Goal: Information Seeking & Learning: Learn about a topic

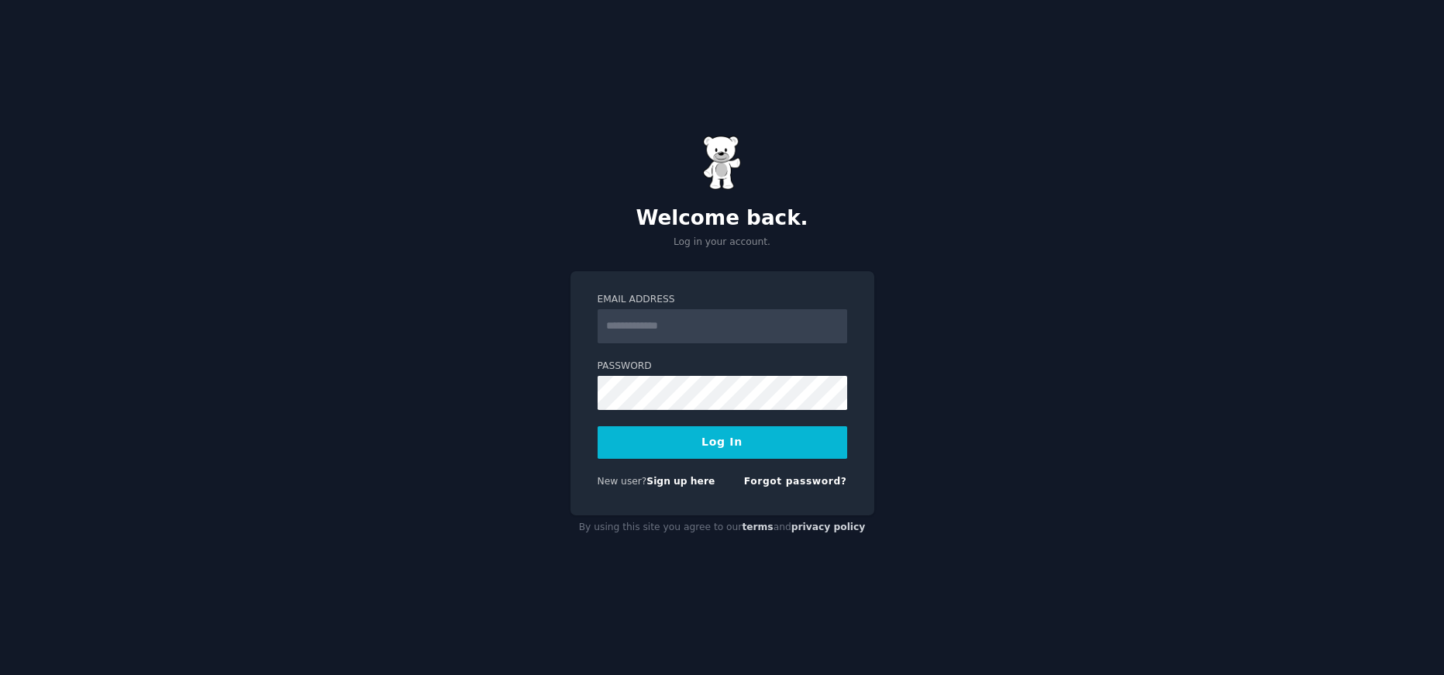
click at [649, 329] on input "Email Address" at bounding box center [723, 326] width 250 height 34
click at [650, 332] on input "Email Address" at bounding box center [723, 326] width 250 height 34
click at [650, 330] on input "Email Address" at bounding box center [723, 326] width 250 height 34
type input "**********"
click at [492, 376] on div "**********" at bounding box center [722, 337] width 1444 height 675
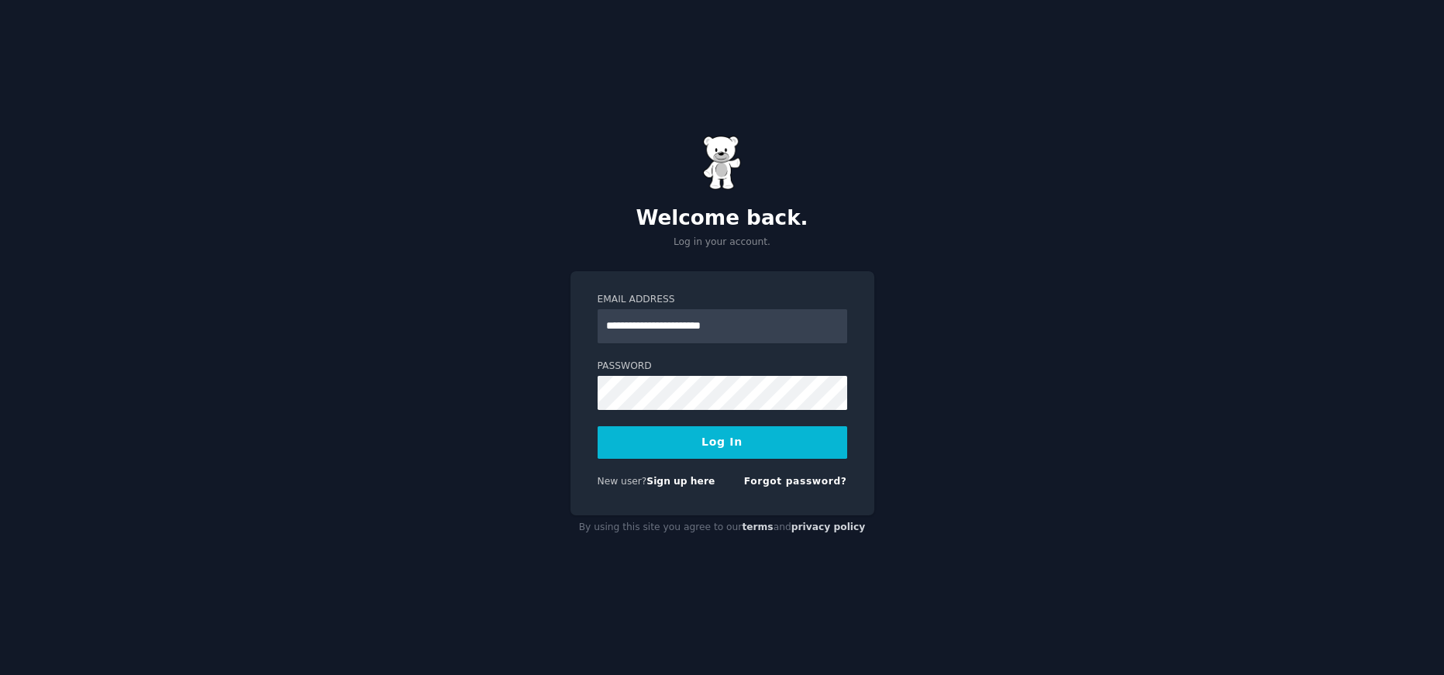
click at [967, 337] on div "**********" at bounding box center [722, 337] width 1444 height 675
click at [961, 315] on div "**********" at bounding box center [722, 337] width 1444 height 675
drag, startPoint x: 763, startPoint y: 328, endPoint x: 541, endPoint y: 322, distance: 221.8
click at [541, 322] on div "**********" at bounding box center [722, 337] width 1444 height 675
click at [678, 476] on link "Sign up here" at bounding box center [680, 481] width 68 height 11
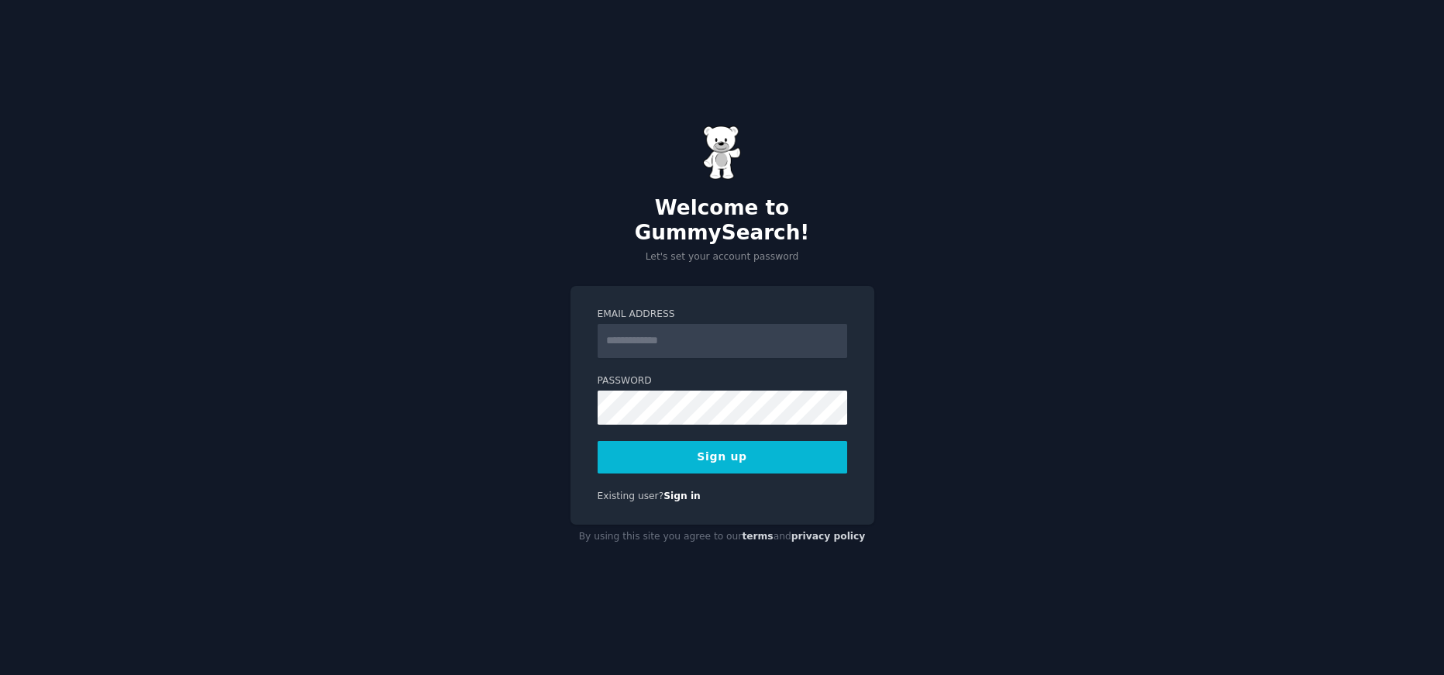
click at [651, 331] on input "Email Address" at bounding box center [723, 341] width 250 height 34
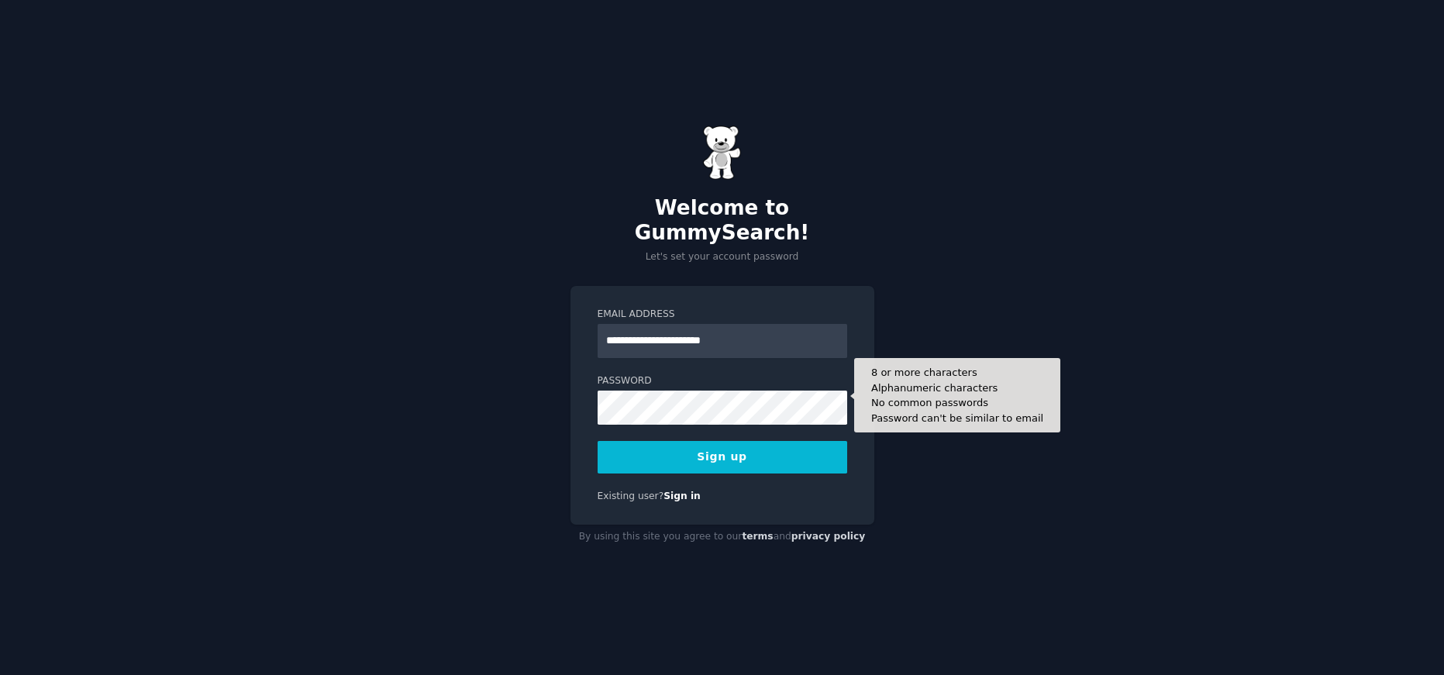
type input "**********"
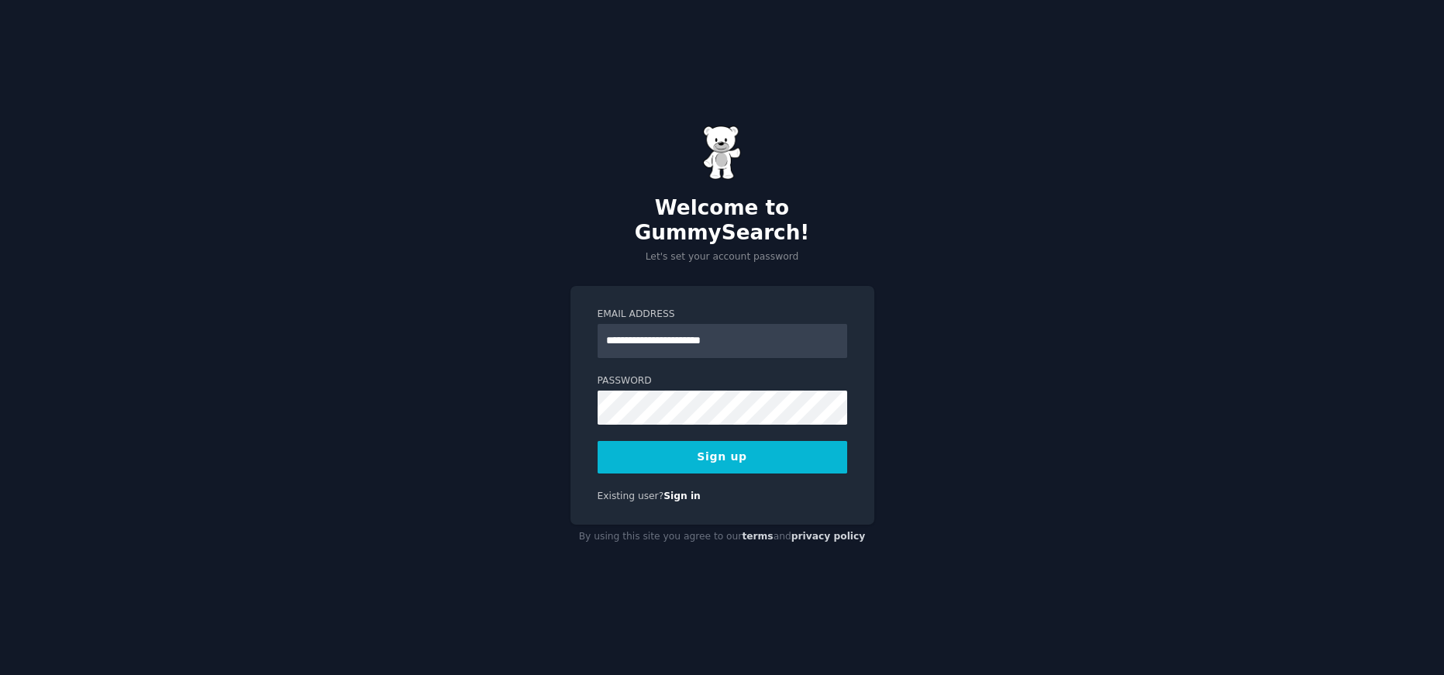
click at [740, 446] on button "Sign up" at bounding box center [723, 457] width 250 height 33
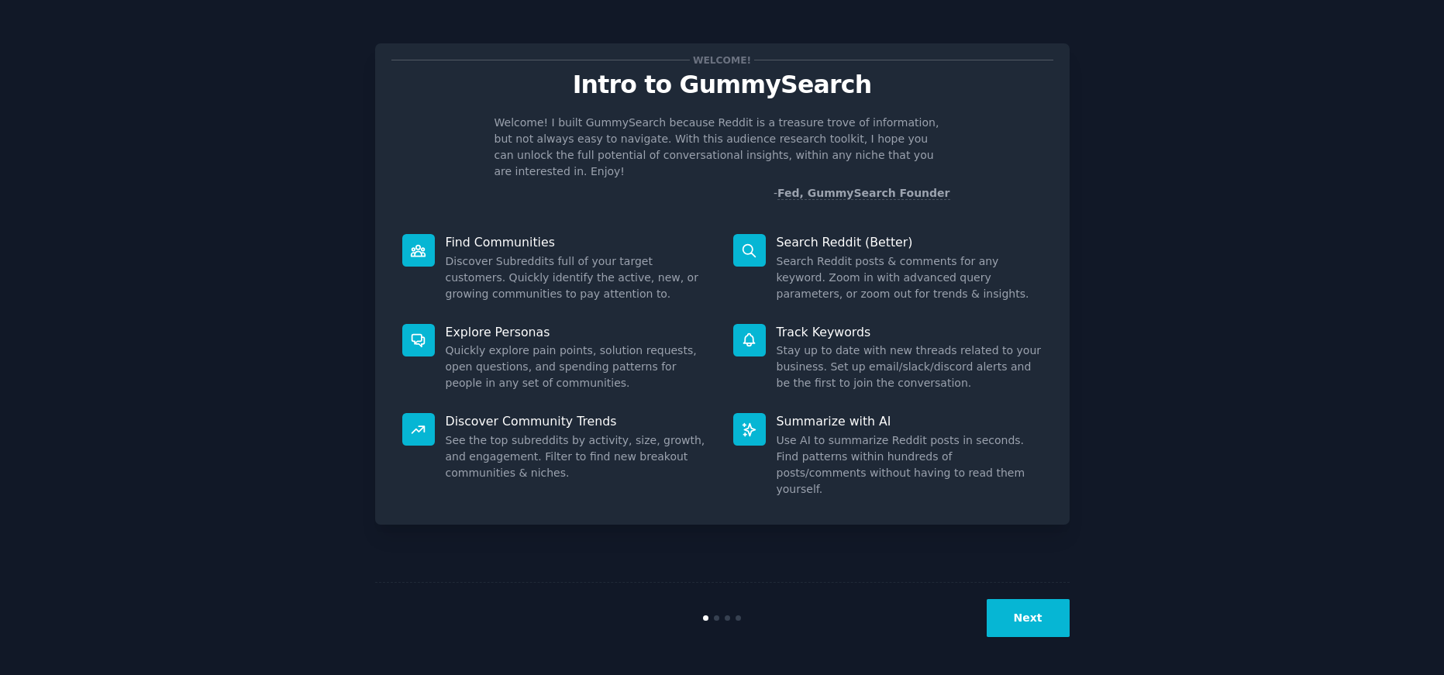
click at [754, 244] on icon at bounding box center [749, 250] width 12 height 12
click at [772, 336] on div "Track Keywords Stay up to date with new threads related to your business. Set u…" at bounding box center [887, 358] width 331 height 90
click at [1022, 608] on button "Next" at bounding box center [1028, 618] width 83 height 38
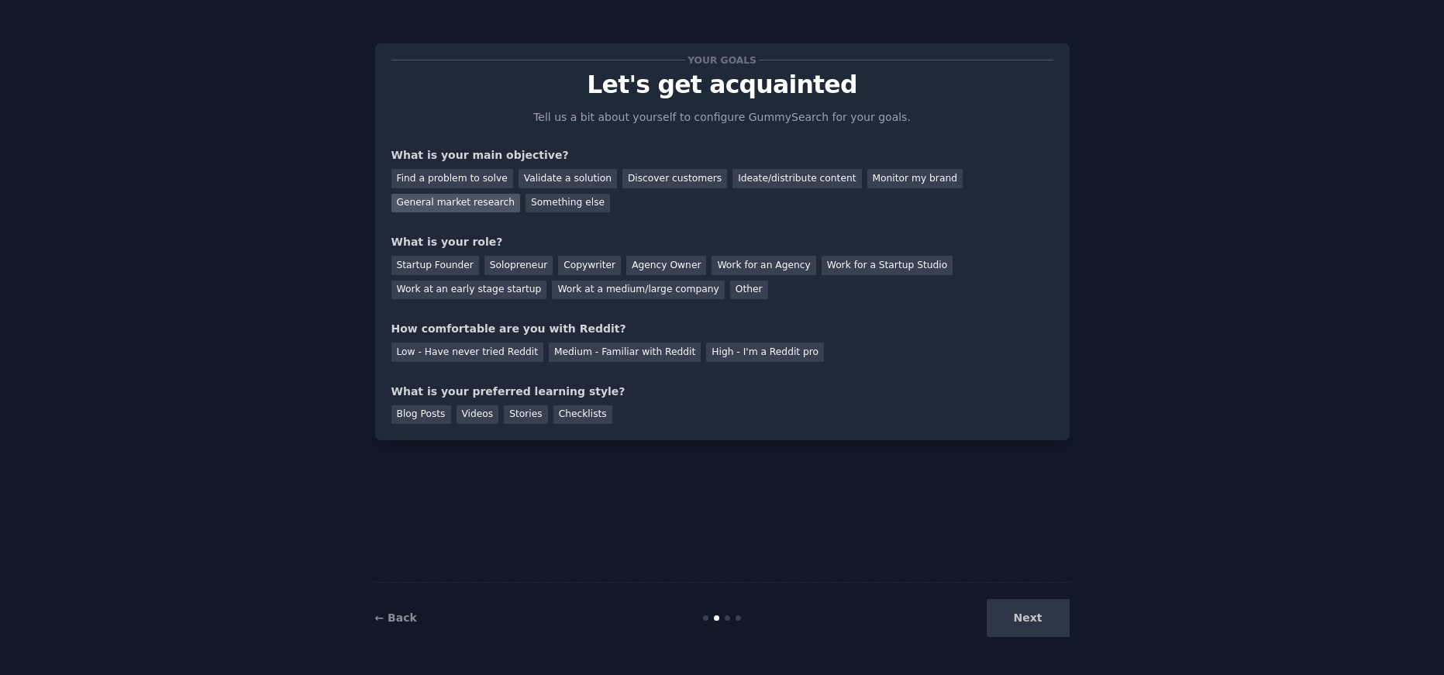
click at [482, 209] on div "General market research" at bounding box center [455, 203] width 129 height 19
click at [732, 177] on div "Ideate/distribute content" at bounding box center [796, 178] width 129 height 19
click at [534, 269] on div "Solopreneur" at bounding box center [518, 265] width 68 height 19
click at [568, 357] on div "Medium - Familiar with Reddit" at bounding box center [625, 352] width 152 height 19
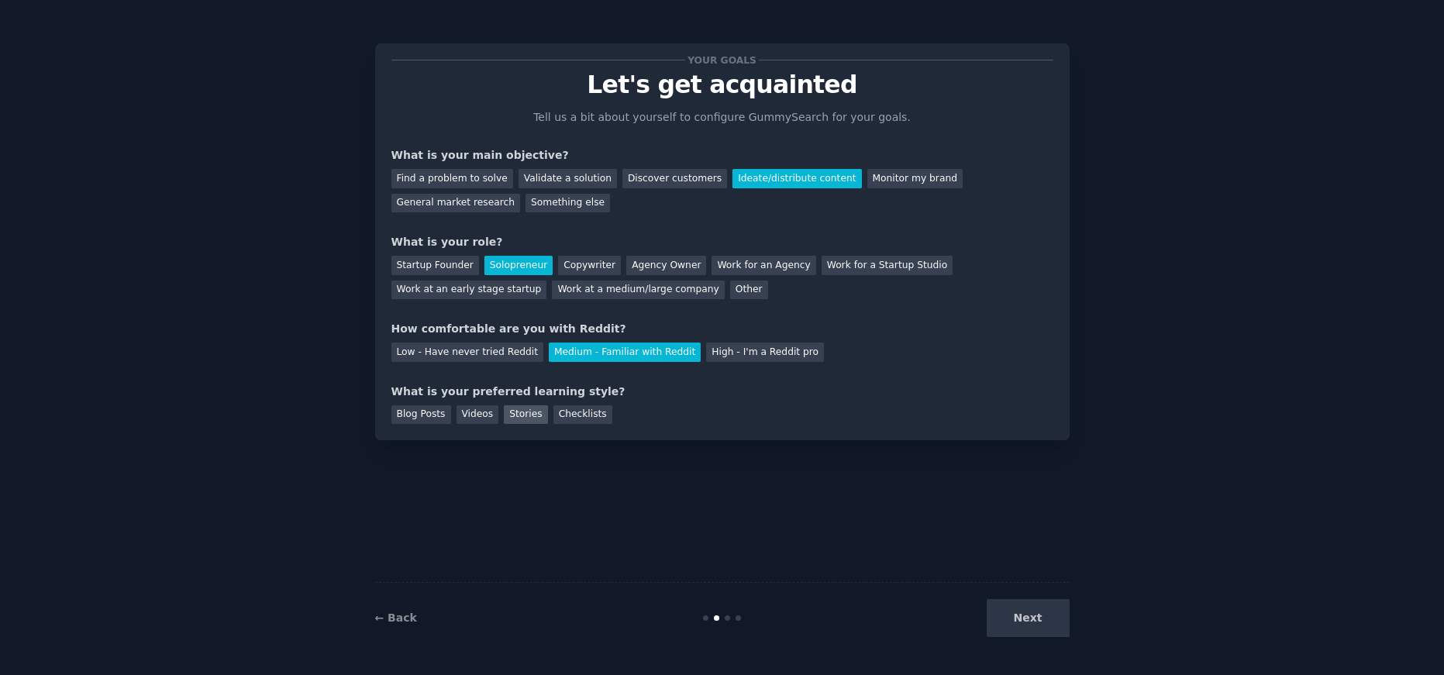
click at [516, 415] on div "Stories" at bounding box center [525, 414] width 43 height 19
click at [1037, 616] on button "Next" at bounding box center [1028, 618] width 83 height 38
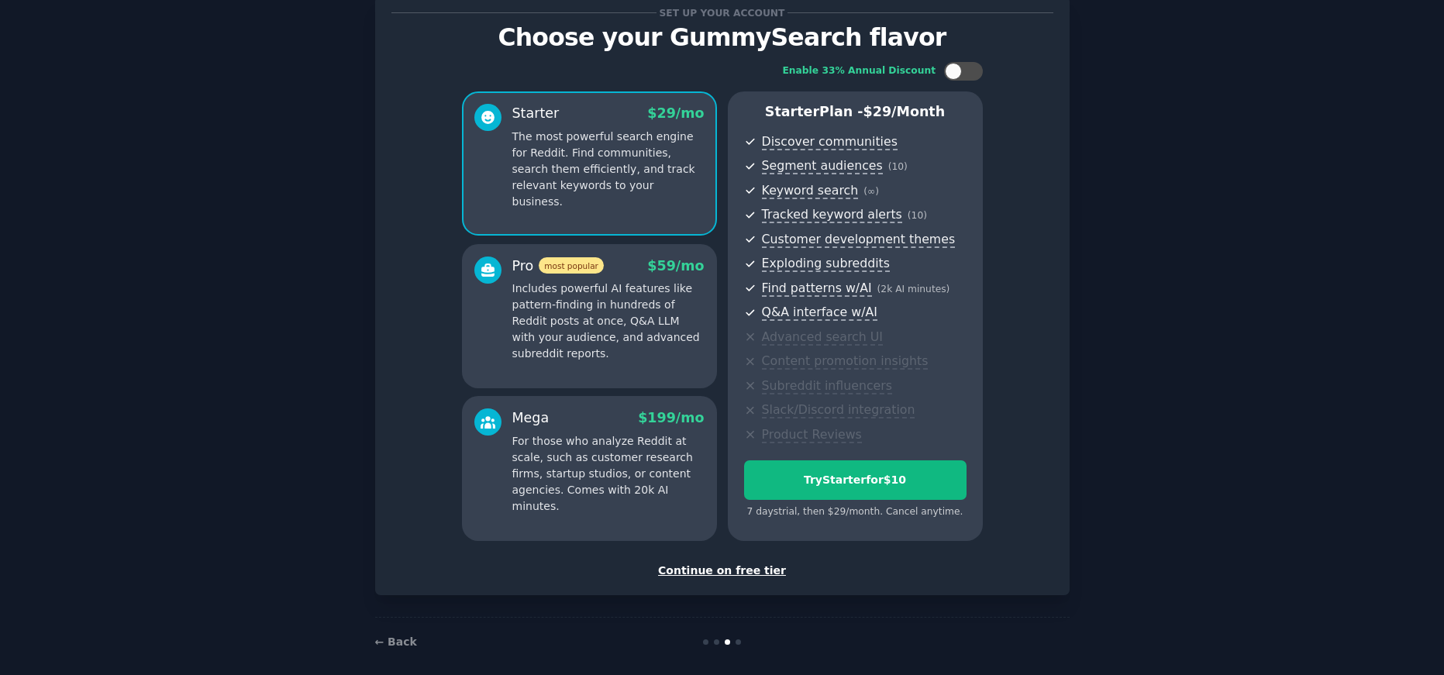
scroll to position [60, 0]
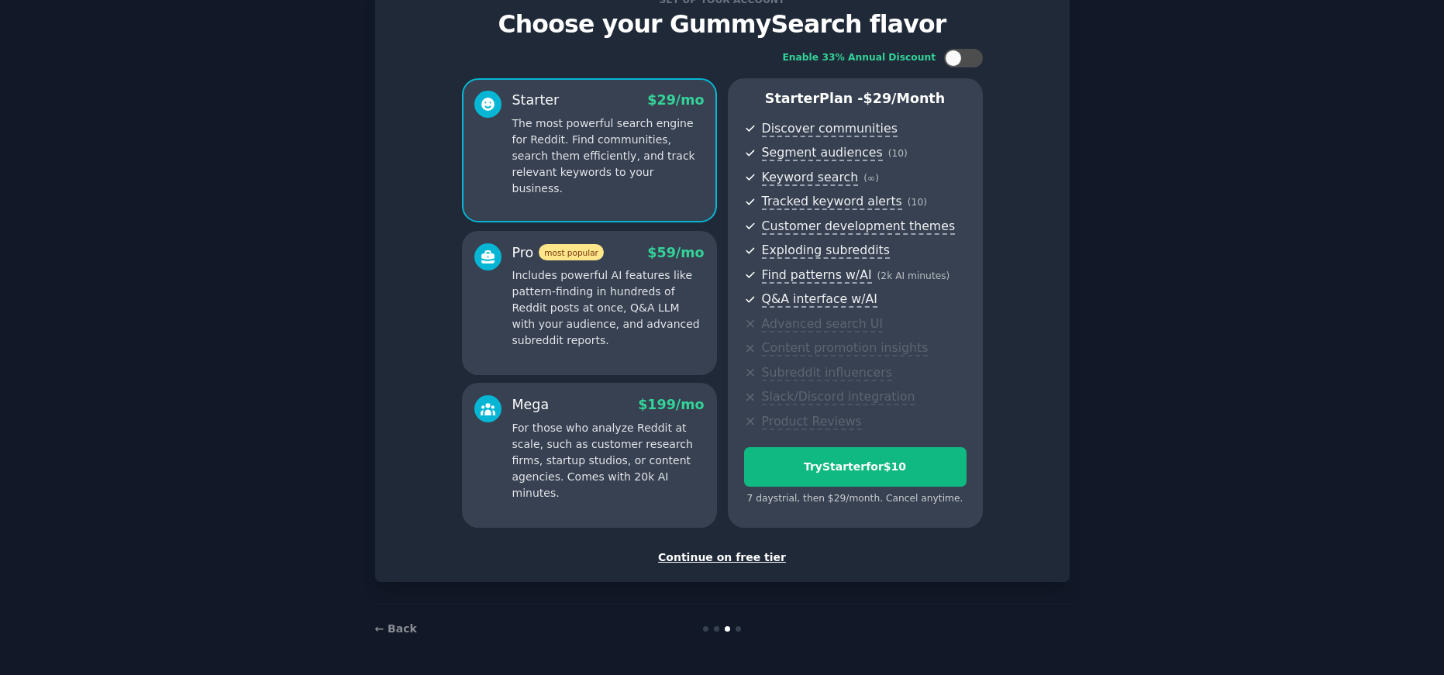
click at [729, 558] on div "Continue on free tier" at bounding box center [722, 558] width 662 height 16
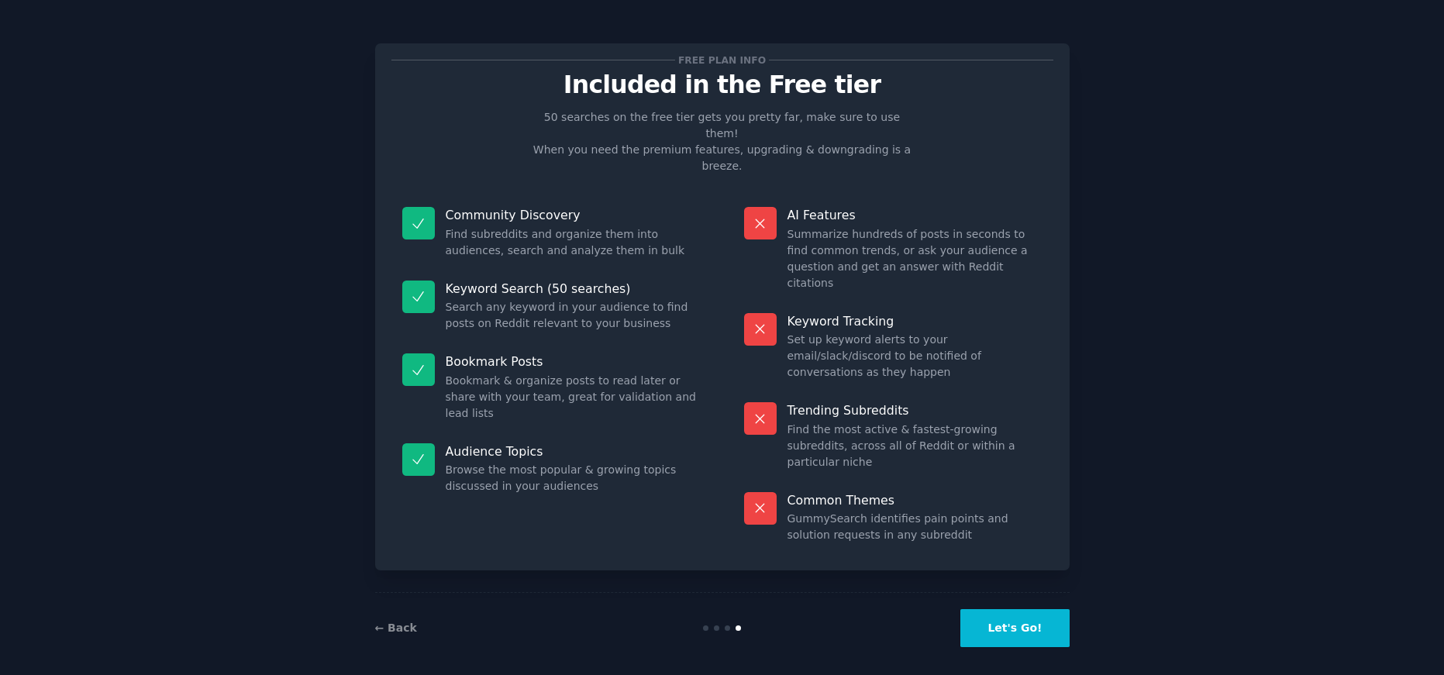
click at [1036, 625] on button "Let's Go!" at bounding box center [1014, 628] width 109 height 38
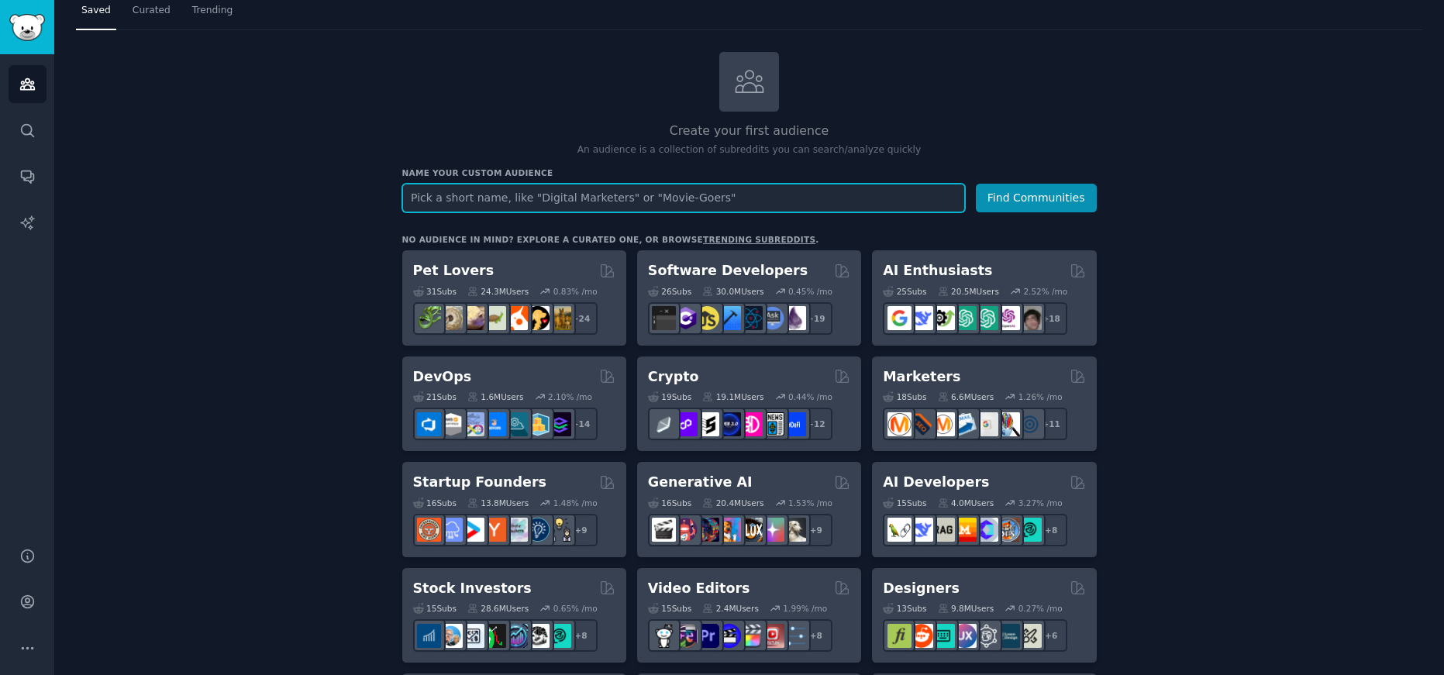
scroll to position [158, 0]
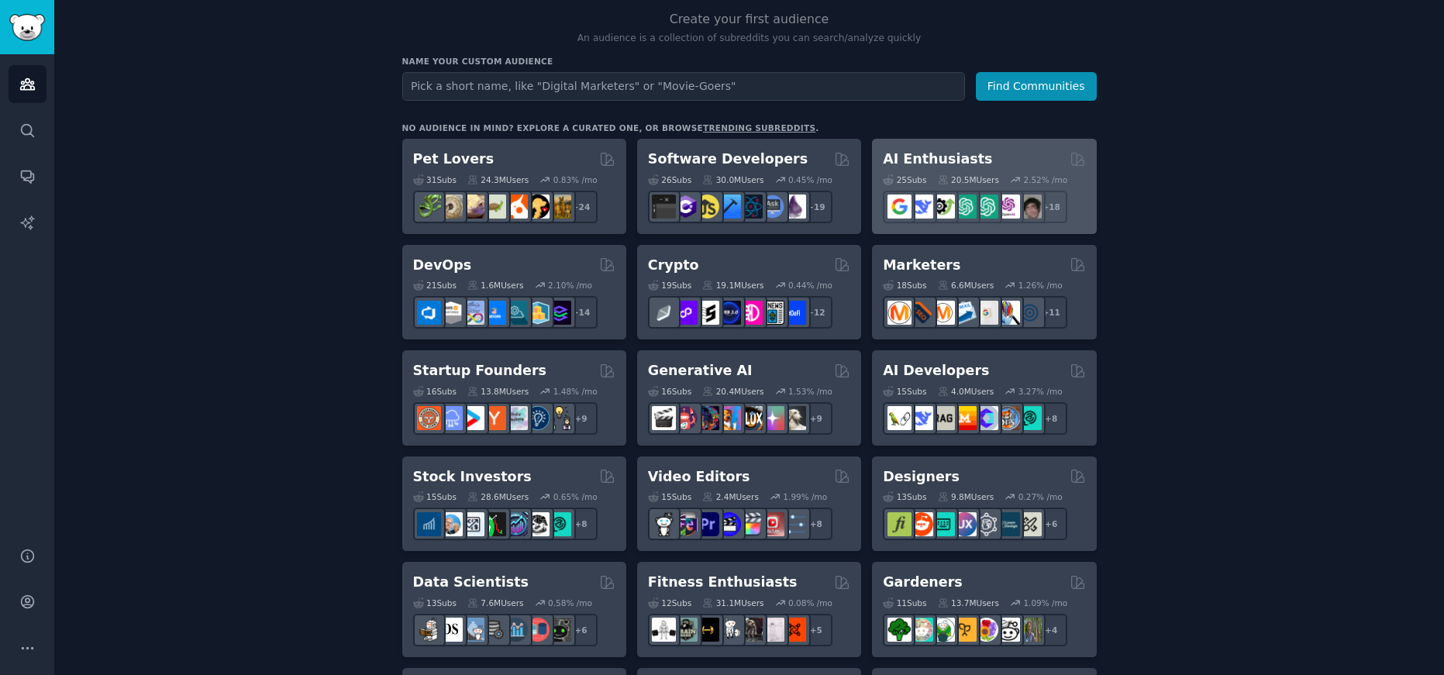
click at [926, 160] on h2 "AI Enthusiasts" at bounding box center [937, 159] width 109 height 19
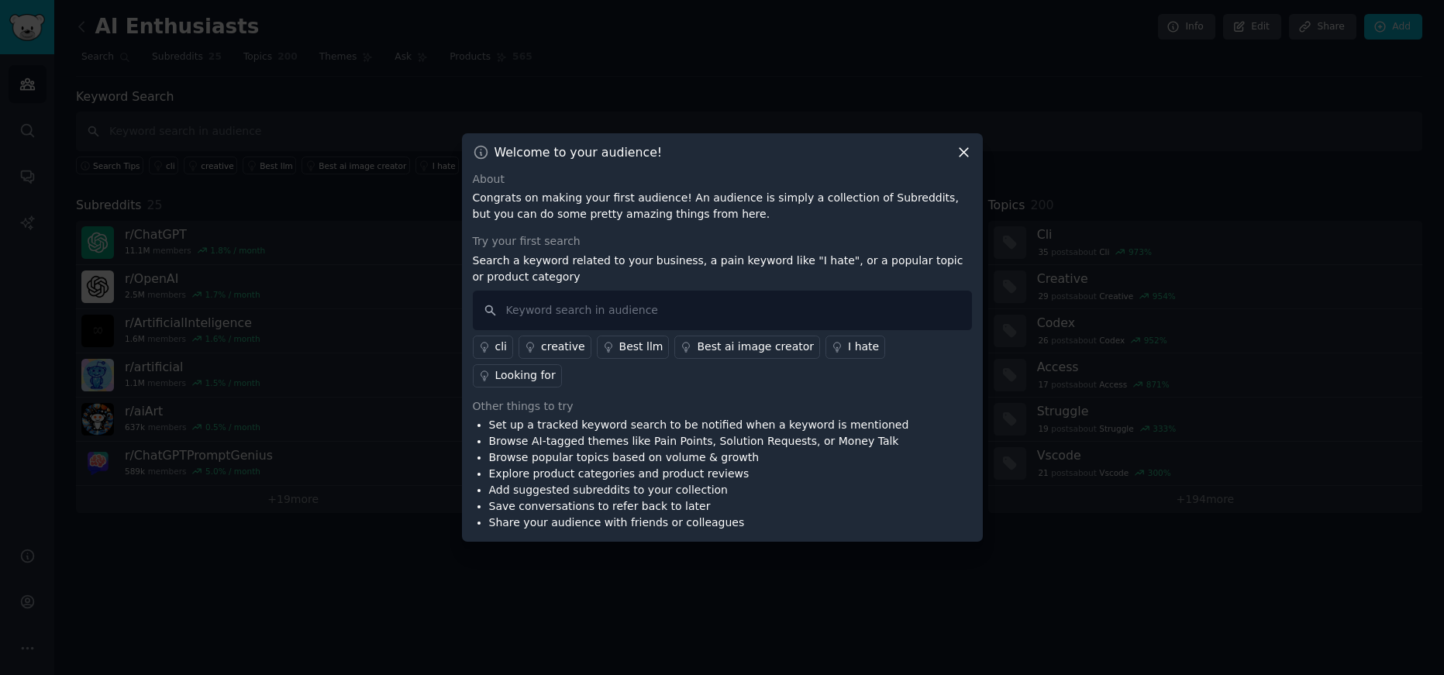
click at [969, 160] on icon at bounding box center [964, 152] width 16 height 16
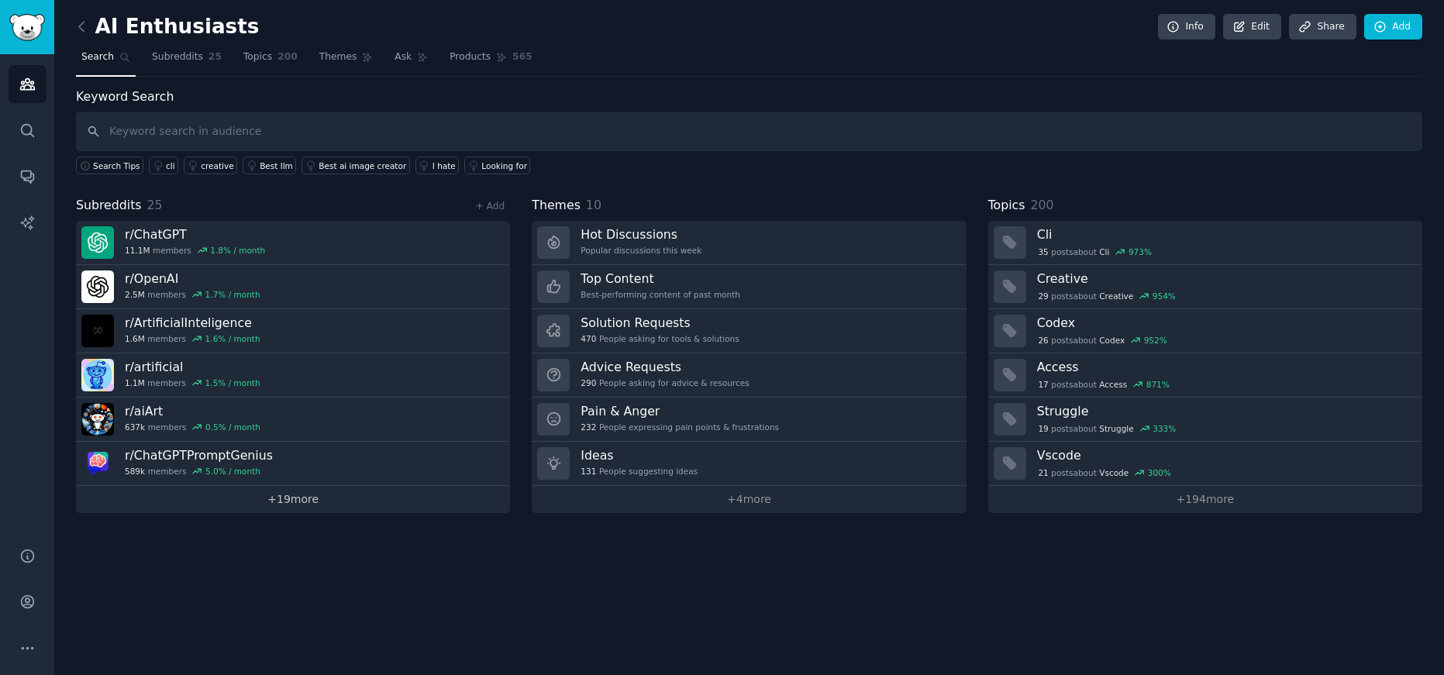
click at [306, 498] on link "+ 19 more" at bounding box center [293, 499] width 434 height 27
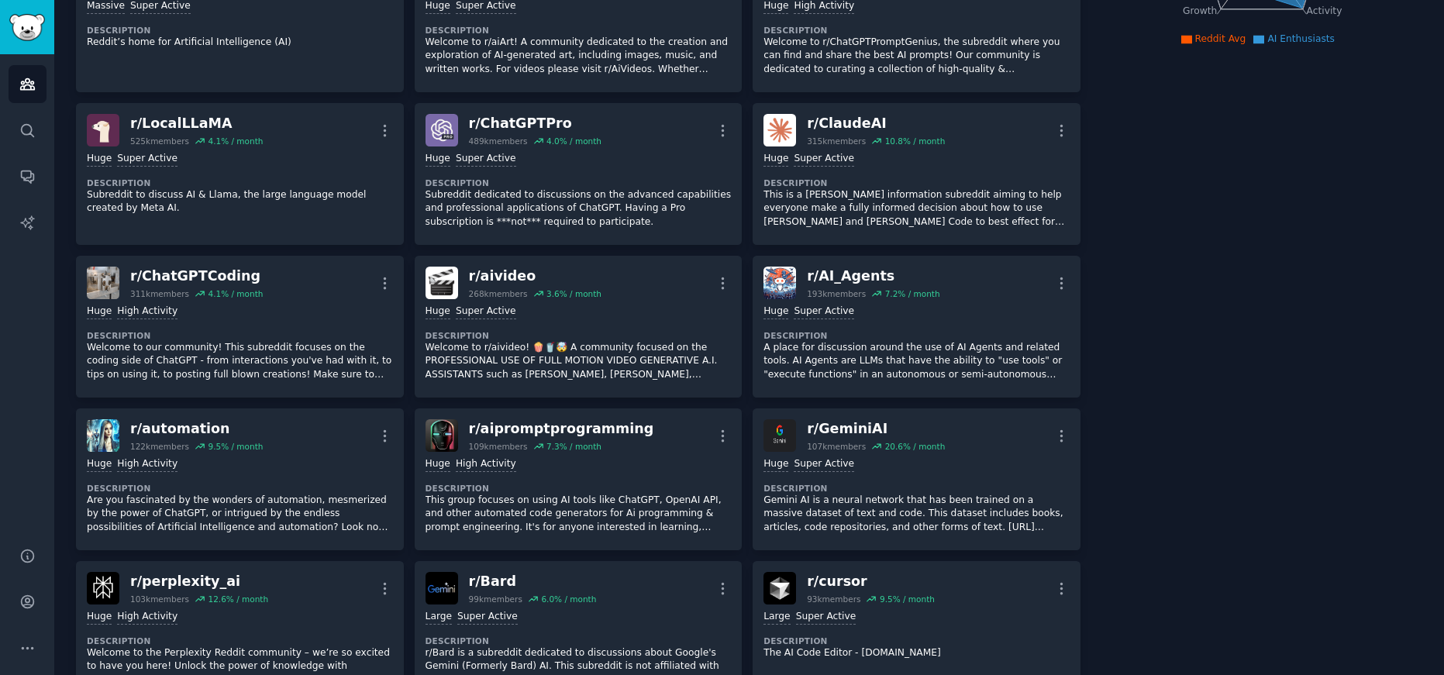
scroll to position [105, 0]
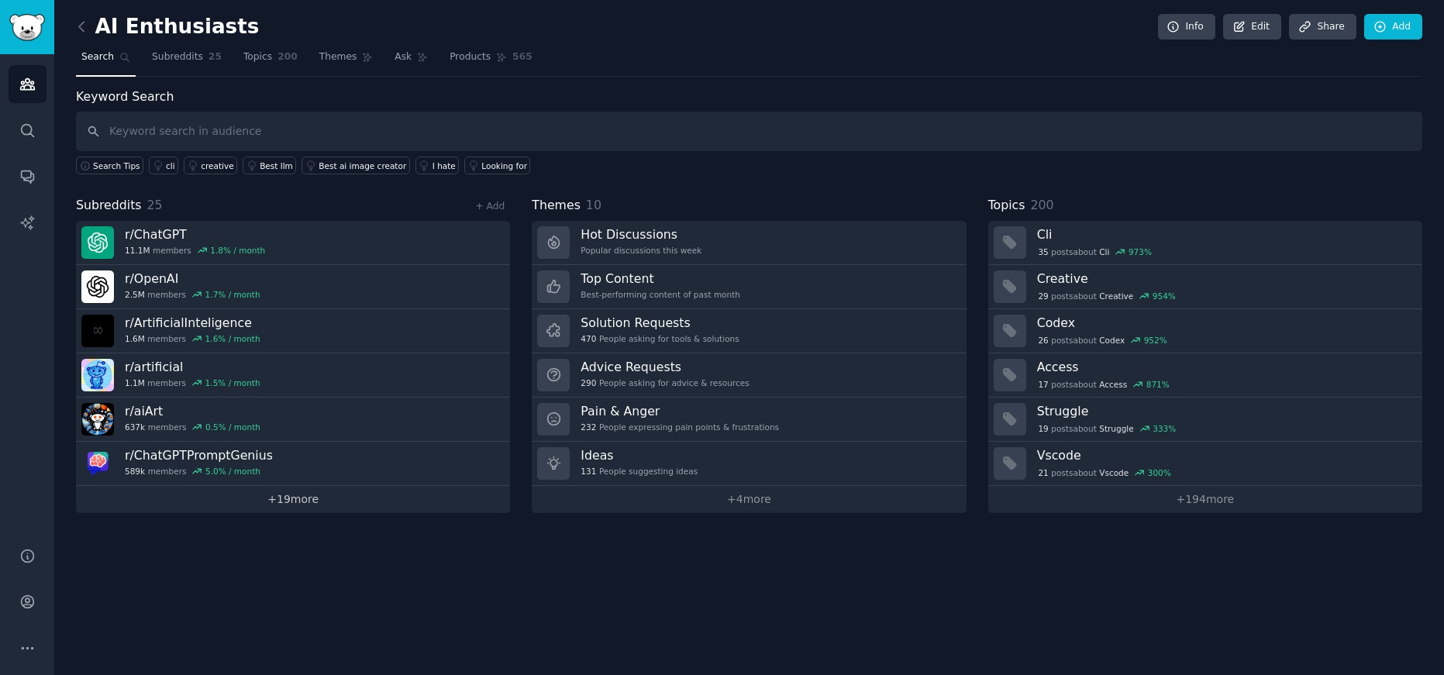
click at [315, 496] on link "+ 19 more" at bounding box center [293, 499] width 434 height 27
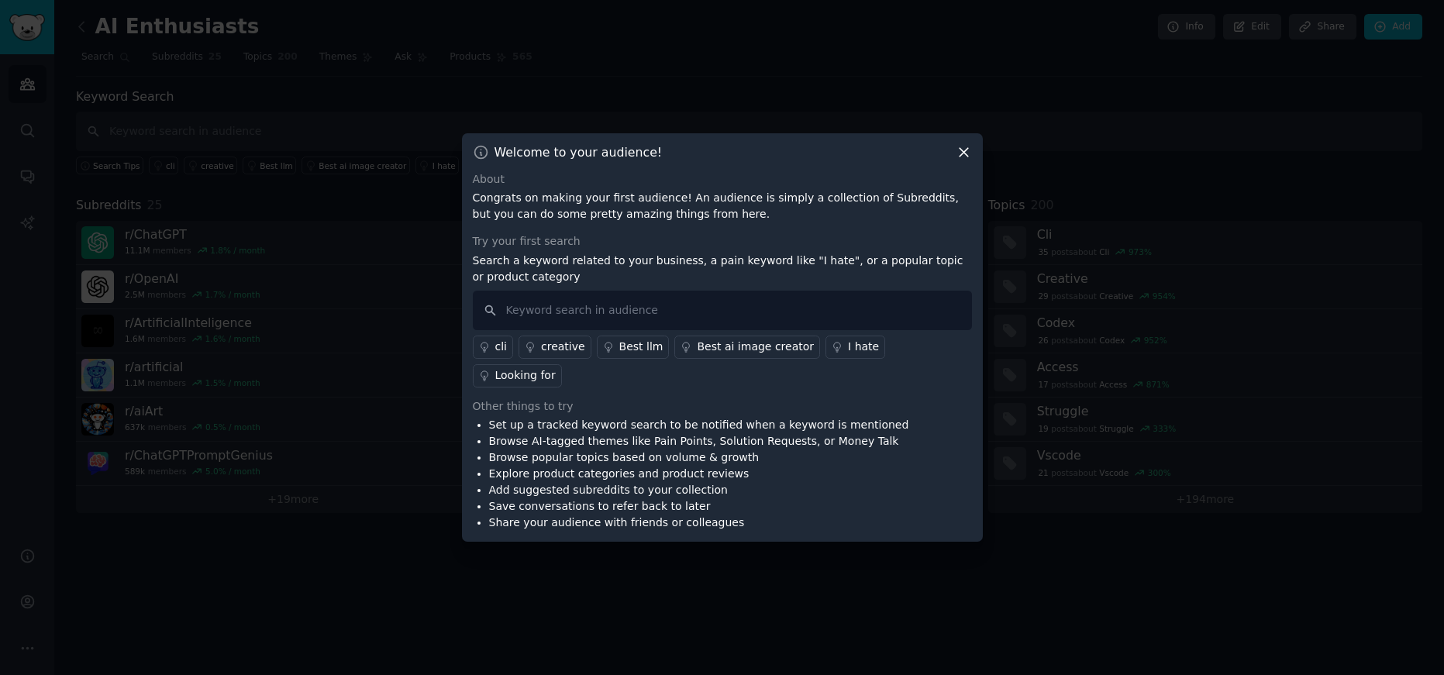
click at [967, 160] on icon at bounding box center [964, 152] width 16 height 16
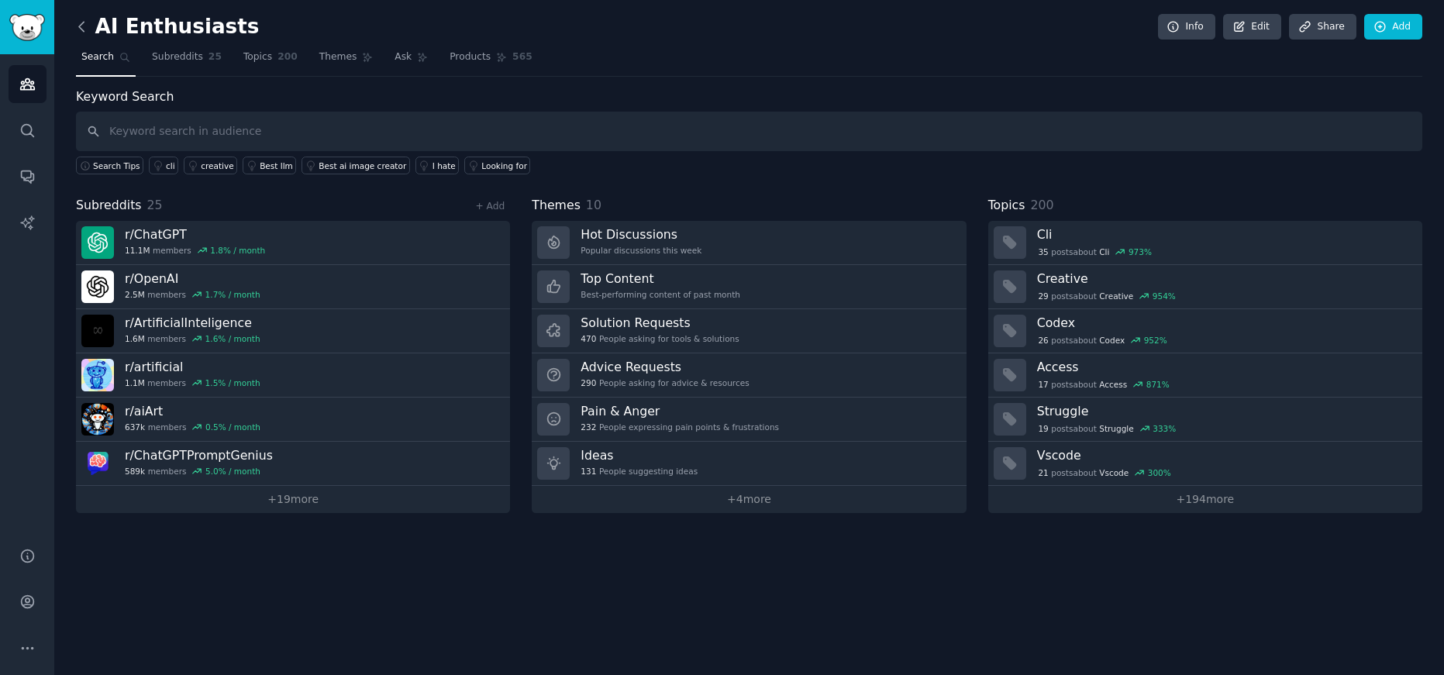
click at [87, 29] on icon at bounding box center [82, 27] width 16 height 16
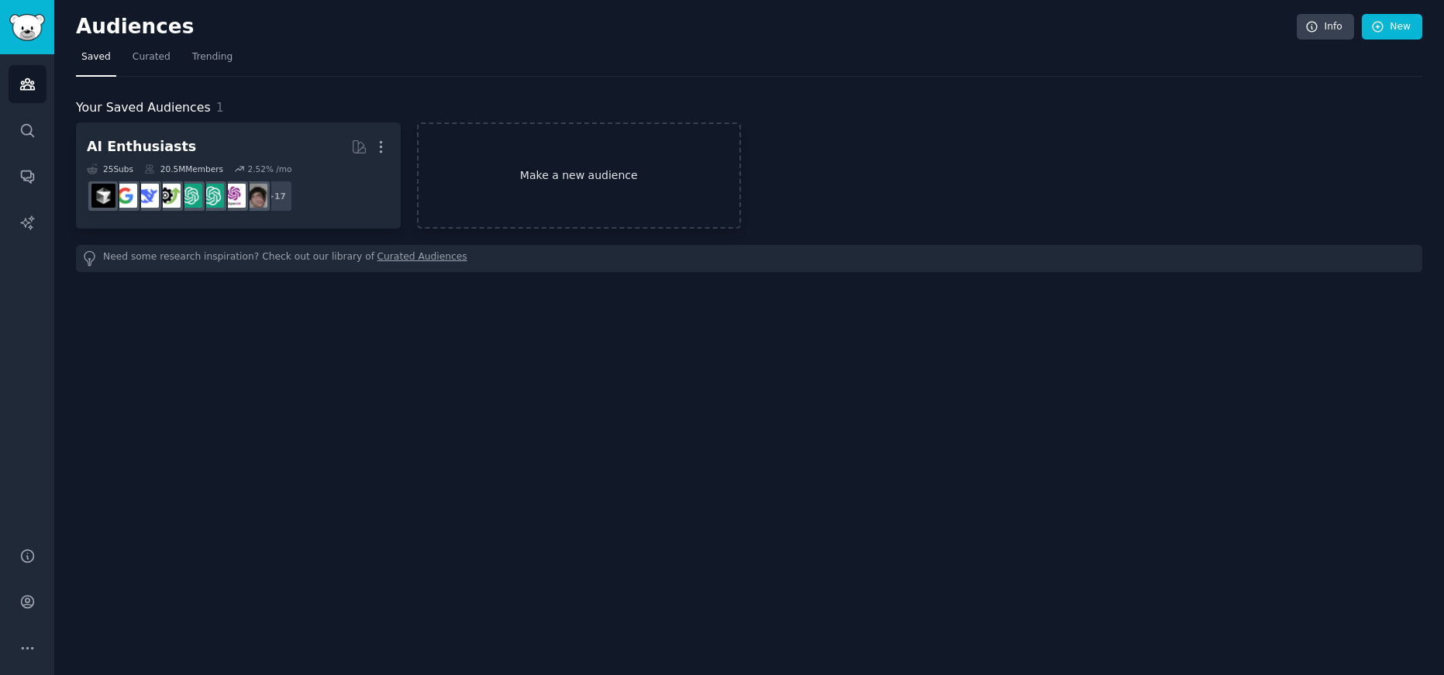
click at [542, 163] on link "Make a new audience" at bounding box center [579, 175] width 325 height 106
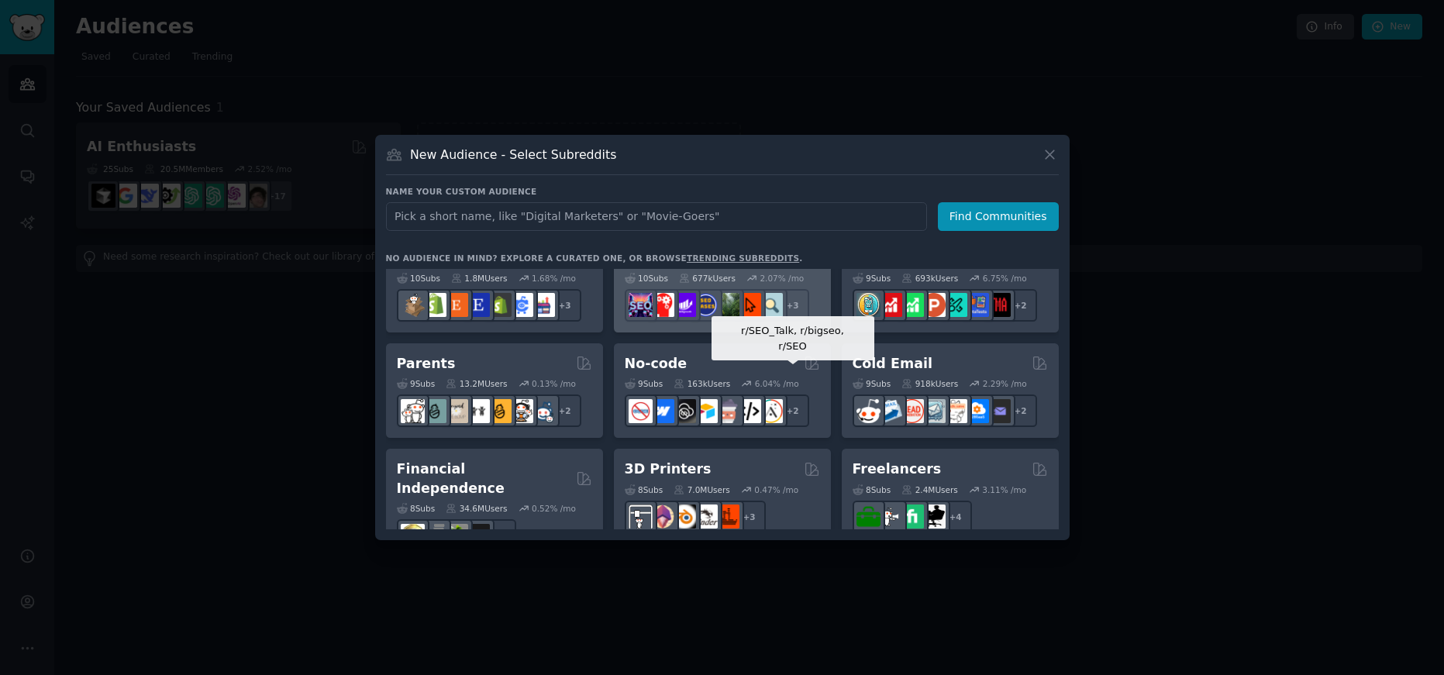
scroll to position [717, 0]
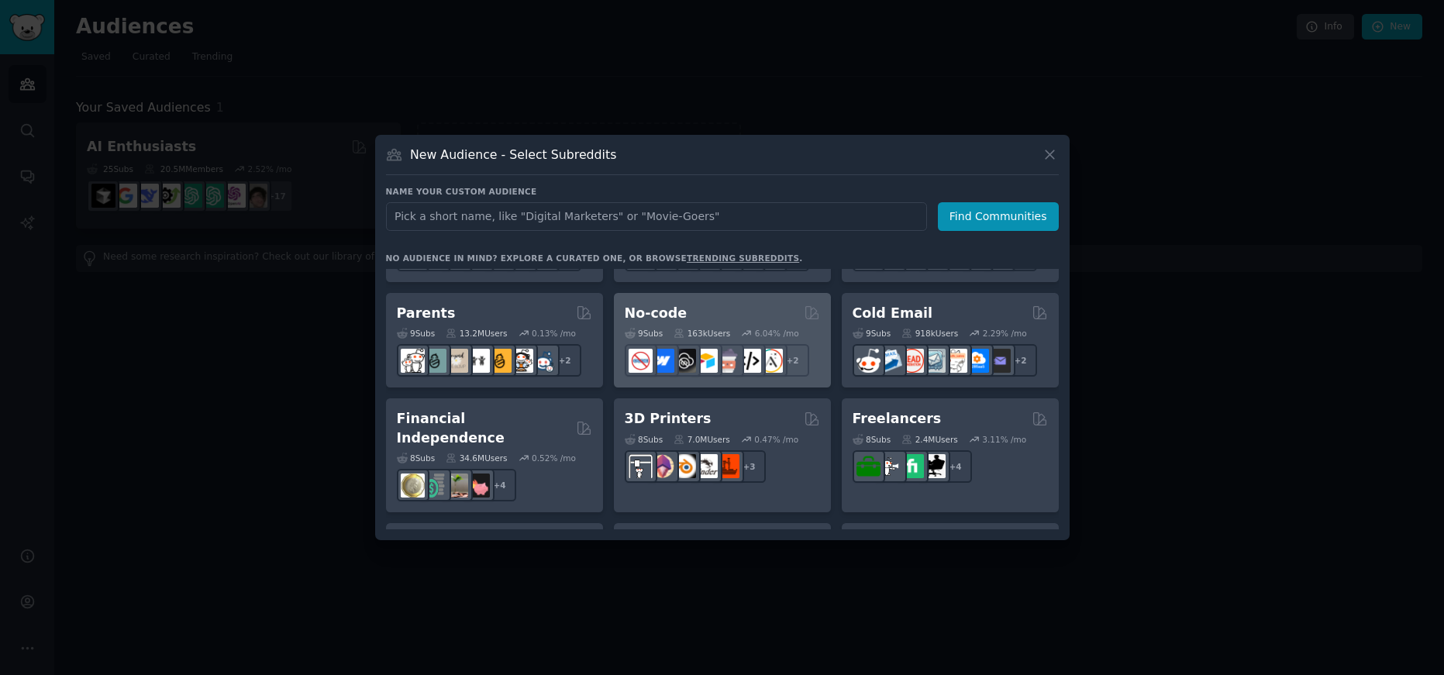
click at [776, 308] on div "No-code" at bounding box center [722, 313] width 195 height 19
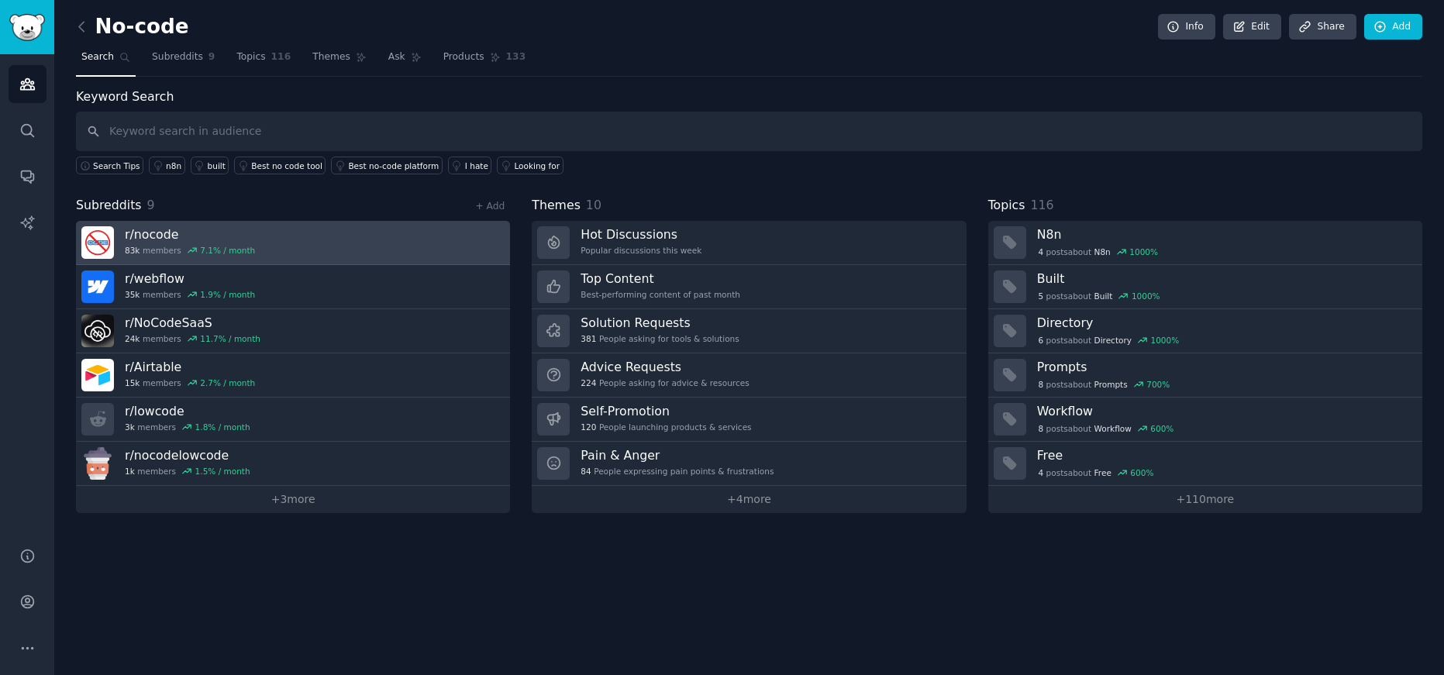
click at [296, 244] on link "r/ nocode 83k members 7.1 % / month" at bounding box center [293, 243] width 434 height 44
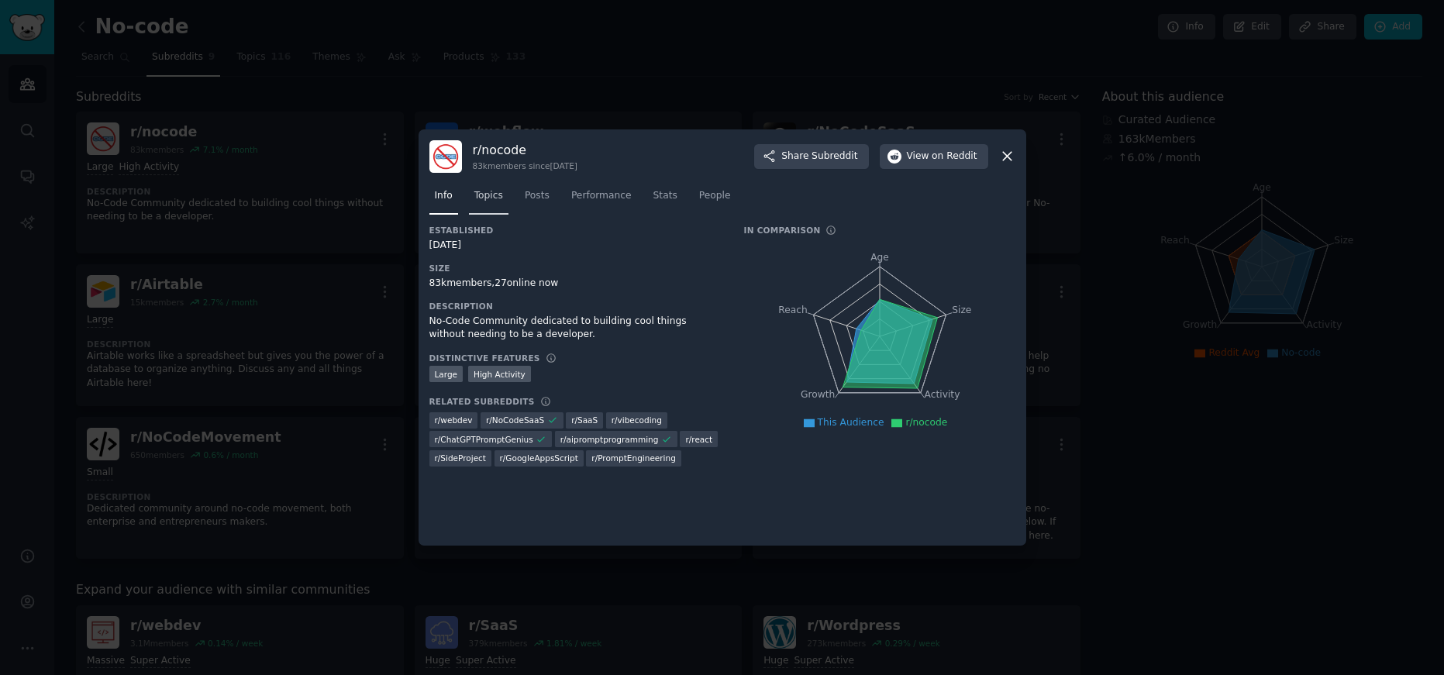
click at [488, 203] on link "Topics" at bounding box center [489, 200] width 40 height 32
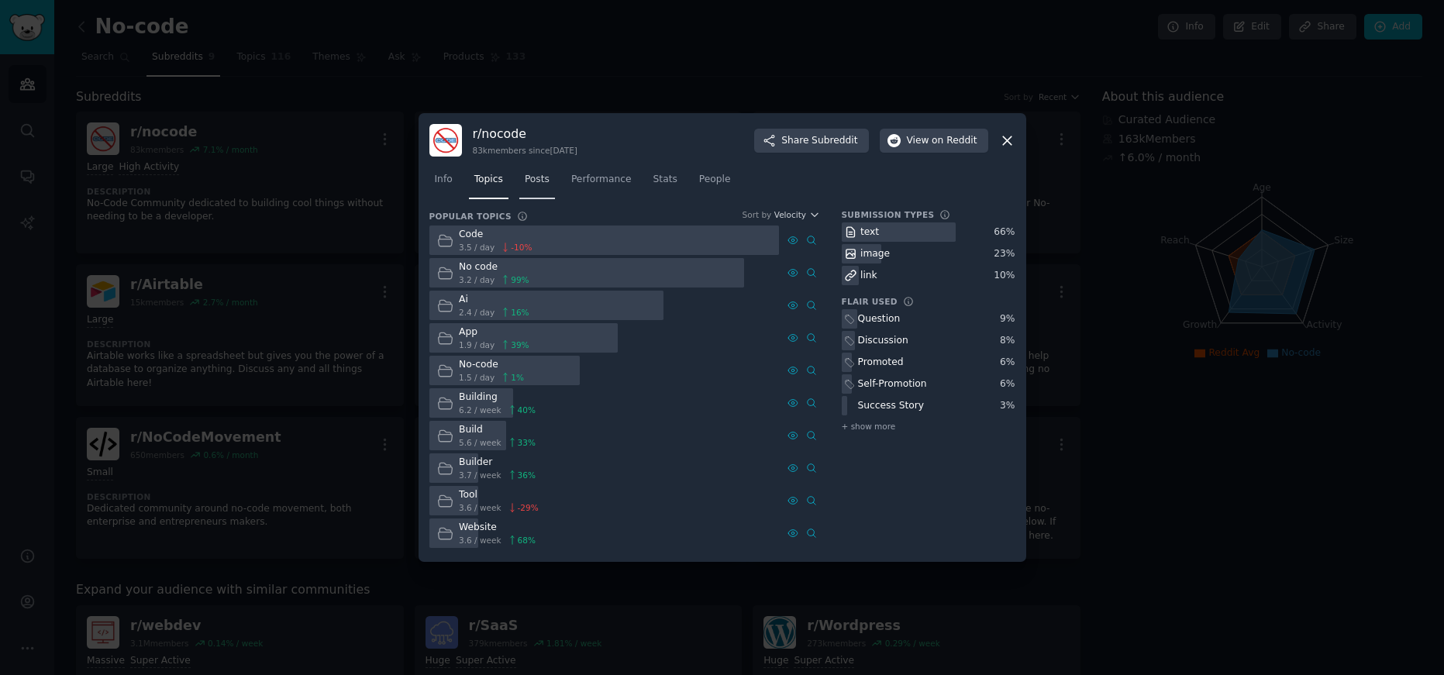
click at [535, 177] on span "Posts" at bounding box center [537, 180] width 25 height 14
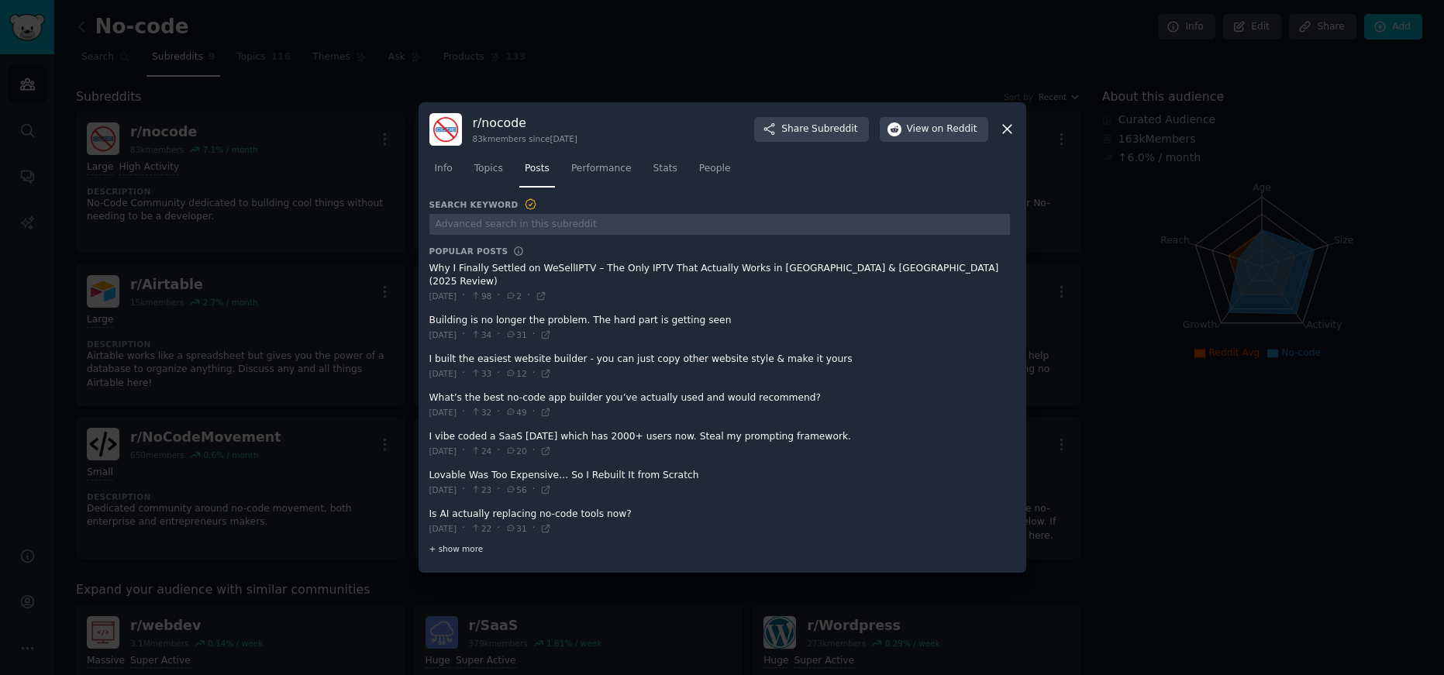
click at [447, 546] on span "+ show more" at bounding box center [456, 548] width 54 height 11
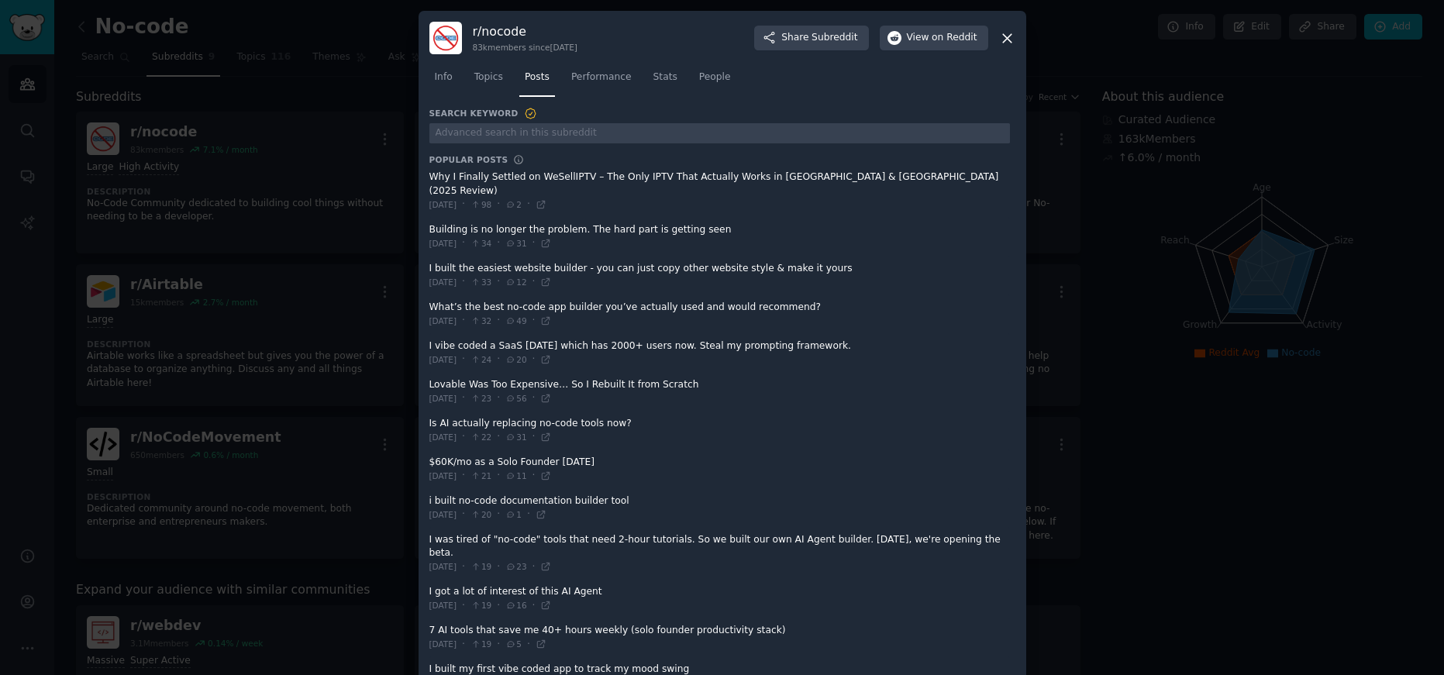
click at [1002, 43] on icon at bounding box center [1007, 38] width 16 height 16
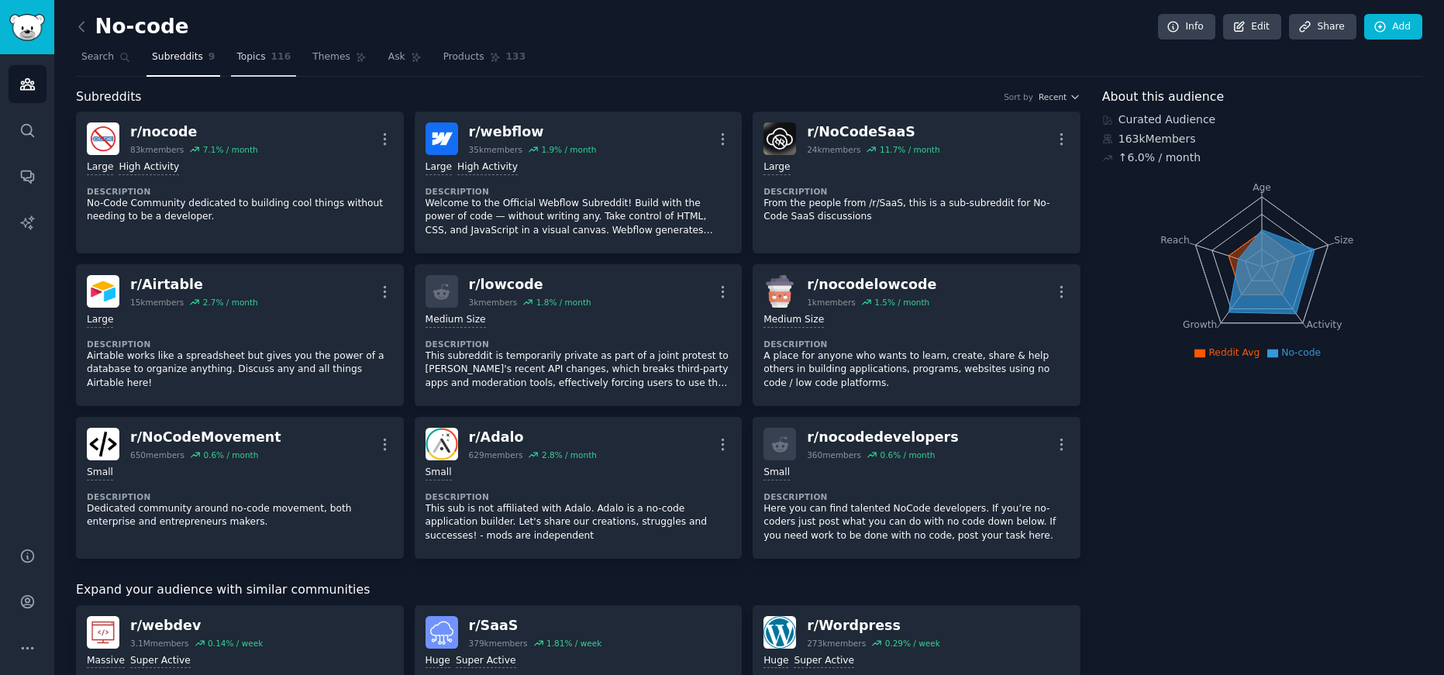
click at [246, 58] on span "Topics" at bounding box center [250, 57] width 29 height 14
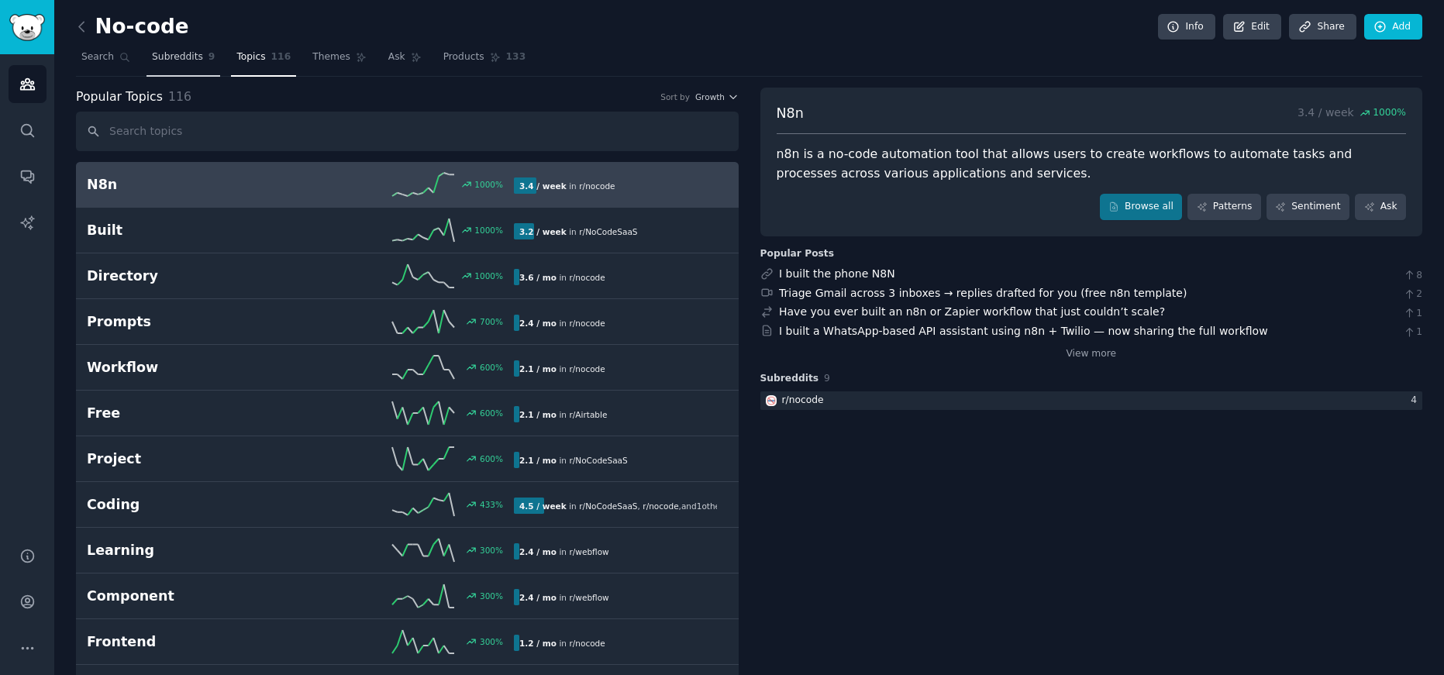
click at [152, 56] on span "Subreddits" at bounding box center [177, 57] width 51 height 14
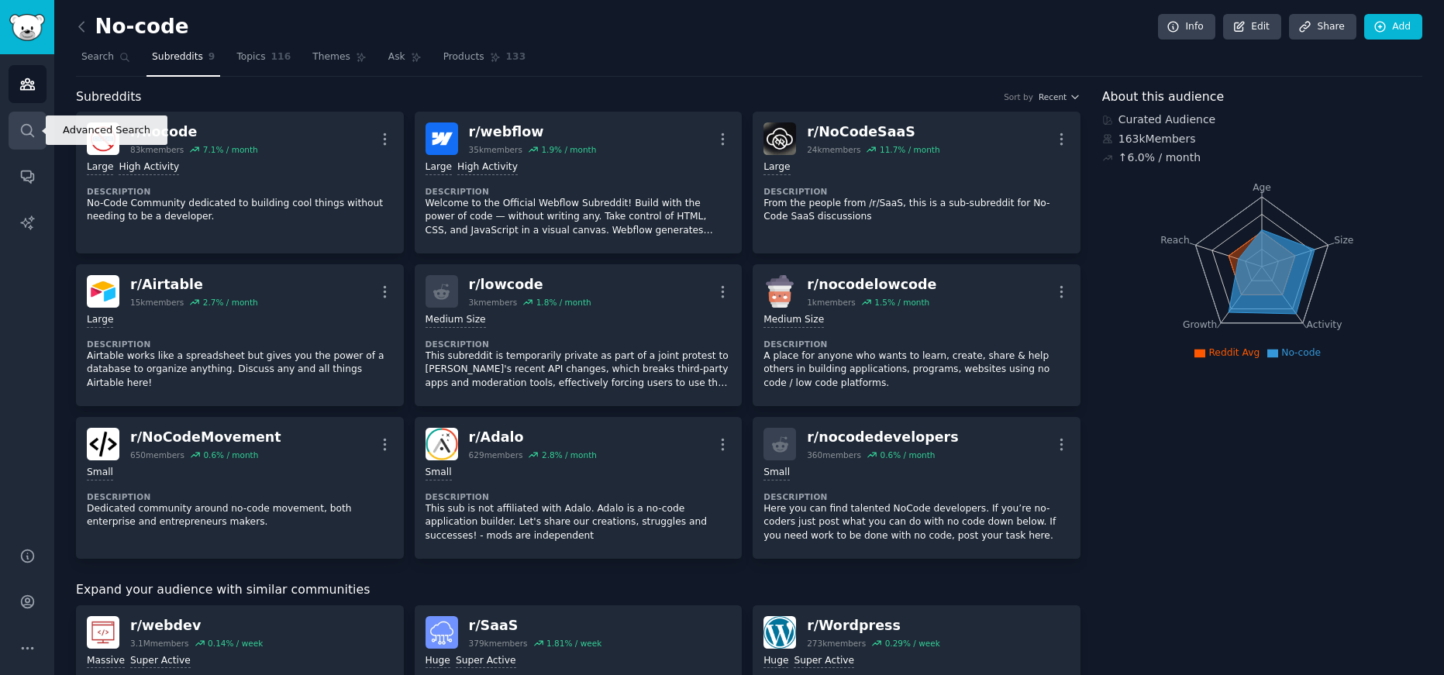
click at [30, 131] on icon "Sidebar" at bounding box center [27, 130] width 12 height 12
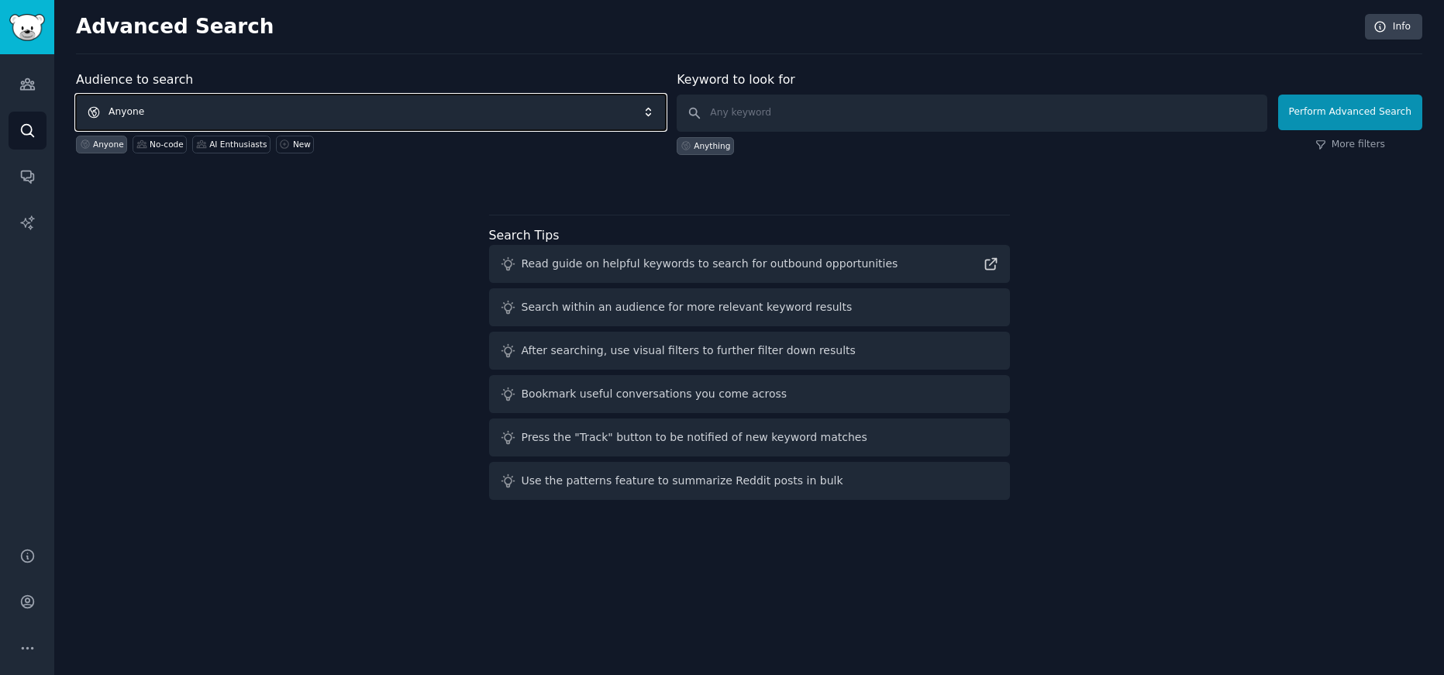
click at [198, 109] on span "Anyone" at bounding box center [371, 113] width 590 height 36
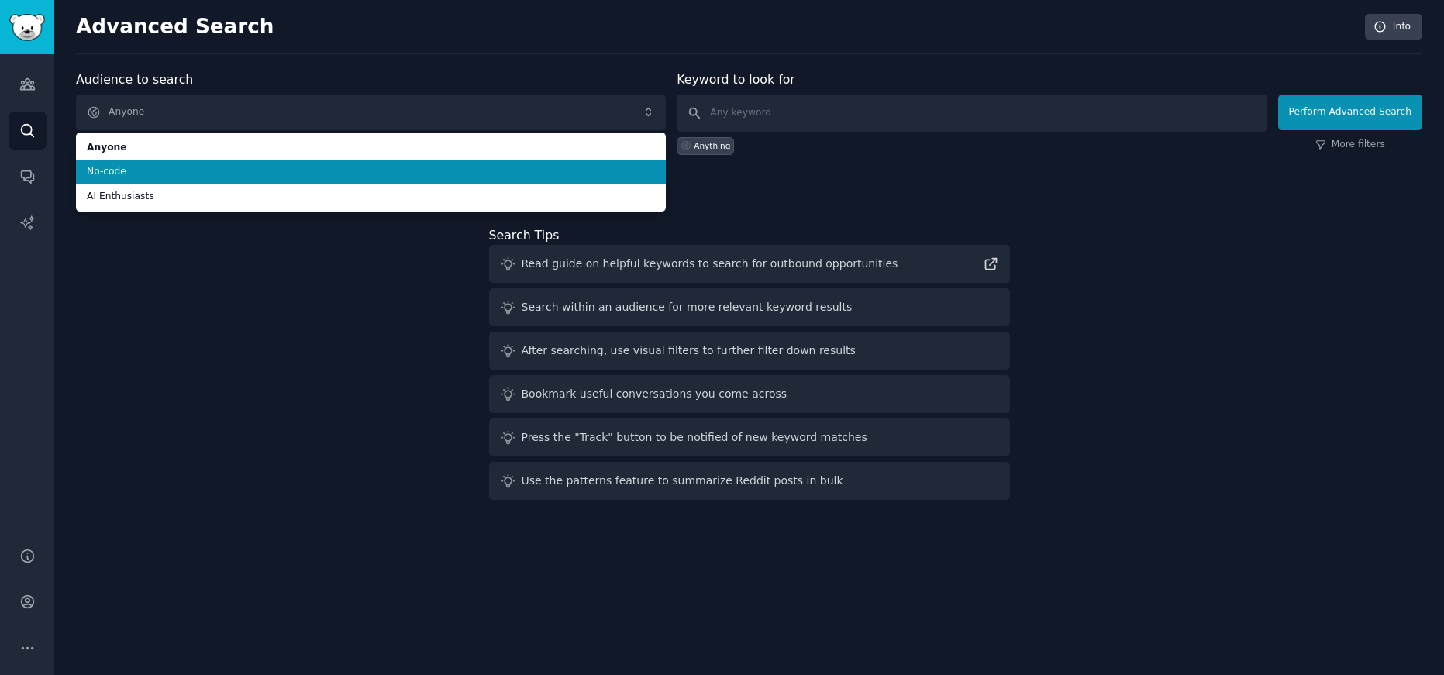
click at [160, 167] on span "No-code" at bounding box center [371, 172] width 568 height 14
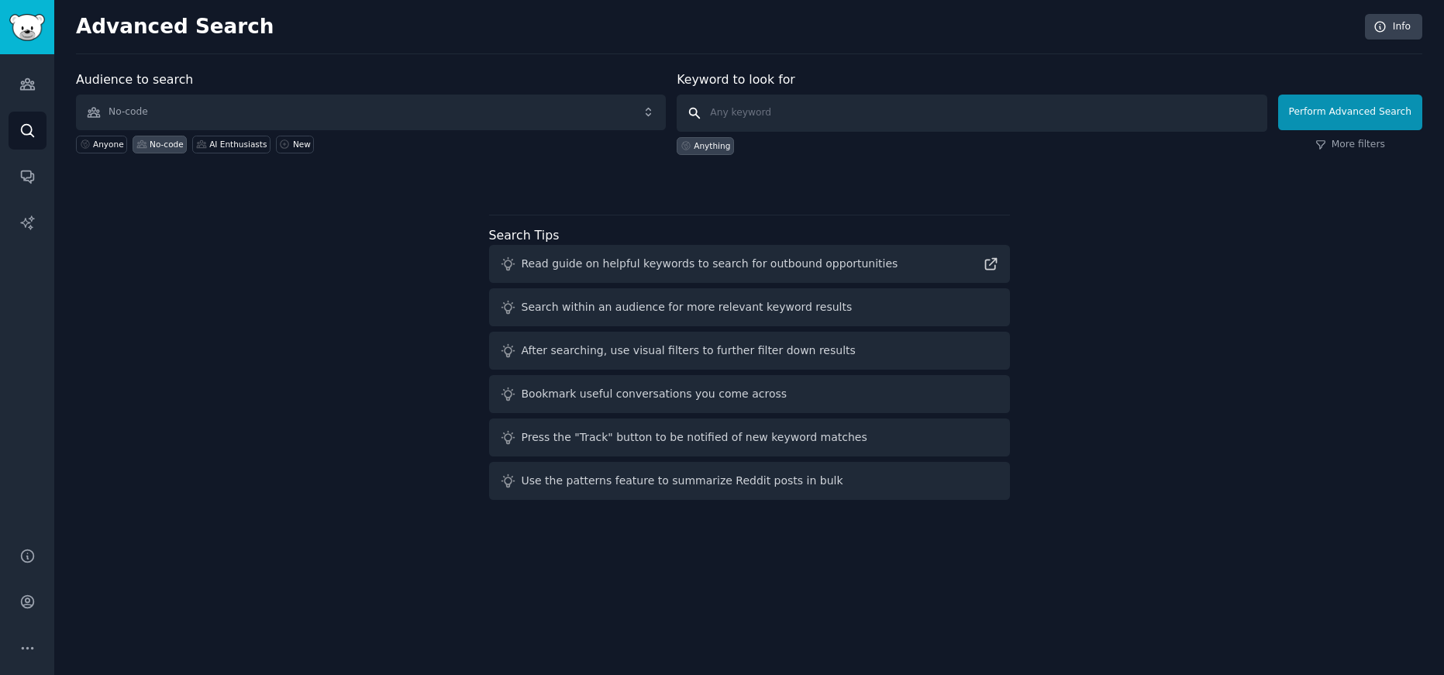
click at [800, 111] on input "text" at bounding box center [972, 113] width 590 height 37
drag, startPoint x: 715, startPoint y: 109, endPoint x: 678, endPoint y: 102, distance: 38.0
click at [715, 109] on input "text" at bounding box center [972, 113] width 590 height 37
